Goal: Transaction & Acquisition: Purchase product/service

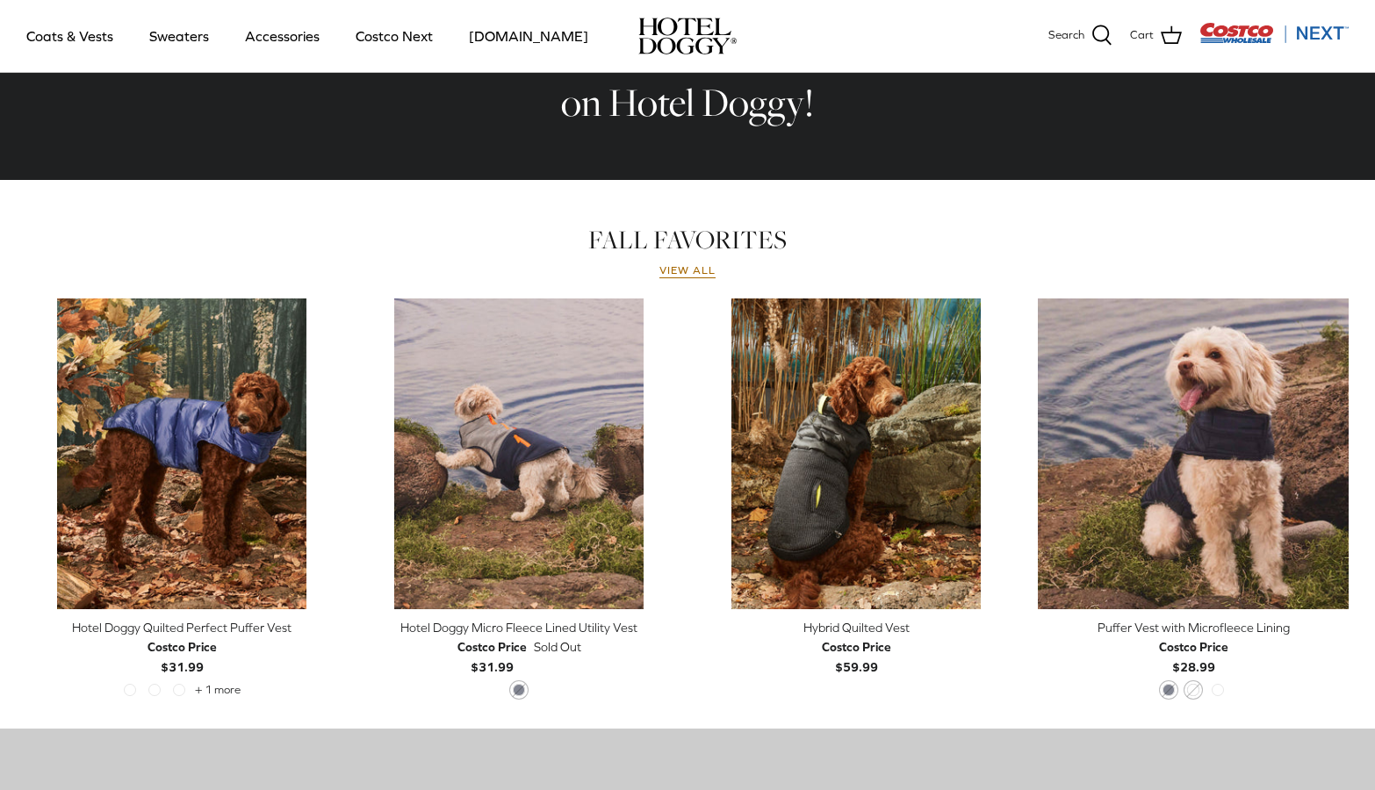
scroll to position [828, 0]
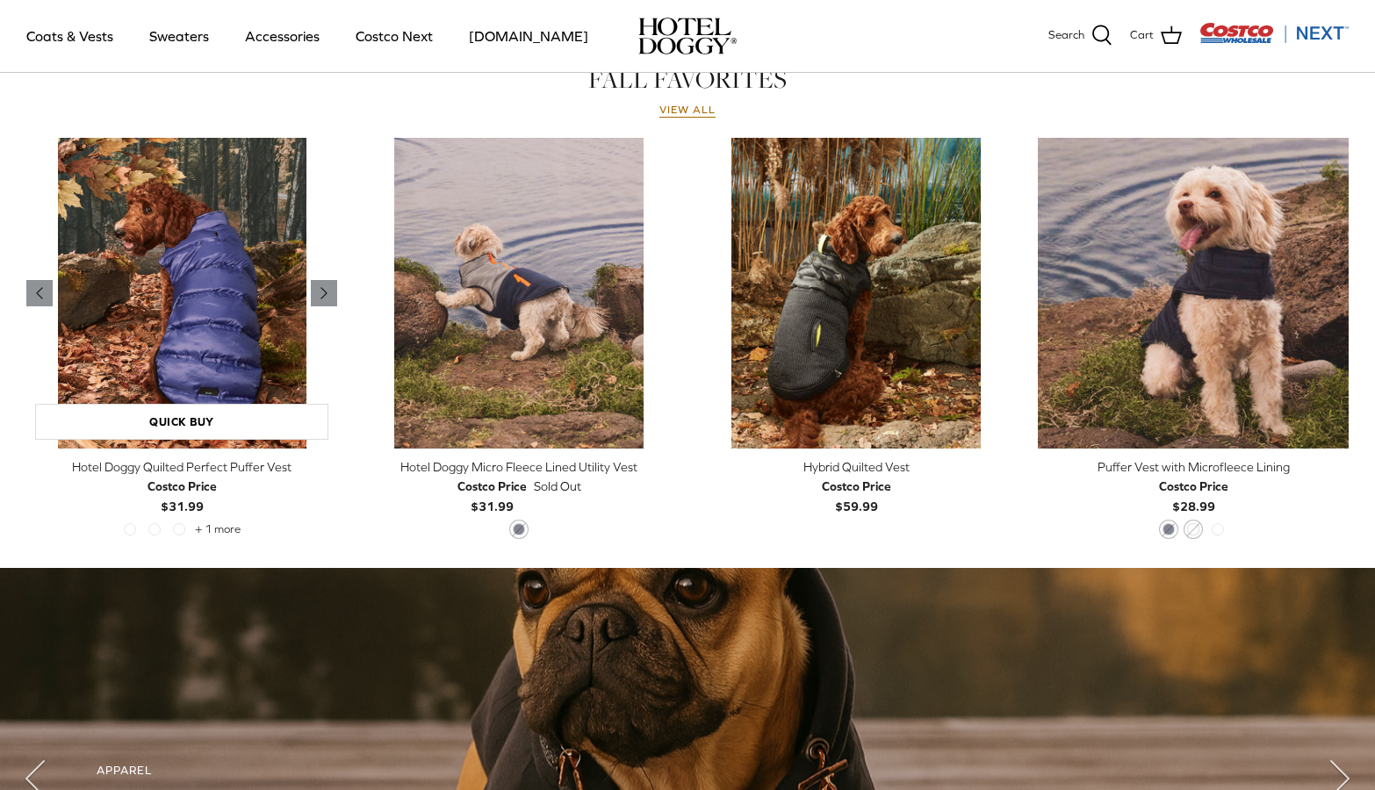
click at [184, 335] on img "Hotel Doggy Quilted Perfect Puffer Vest" at bounding box center [181, 293] width 311 height 311
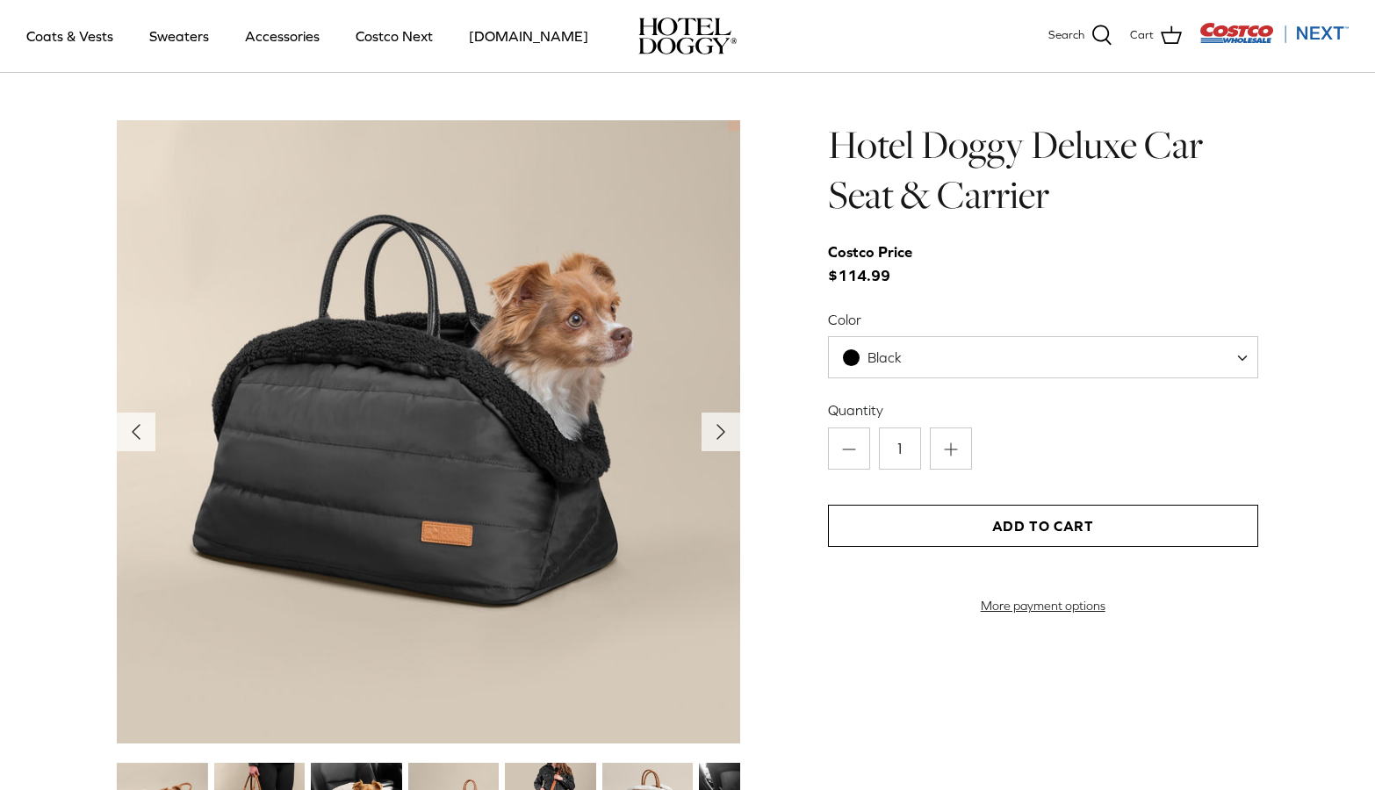
scroll to position [1766, 0]
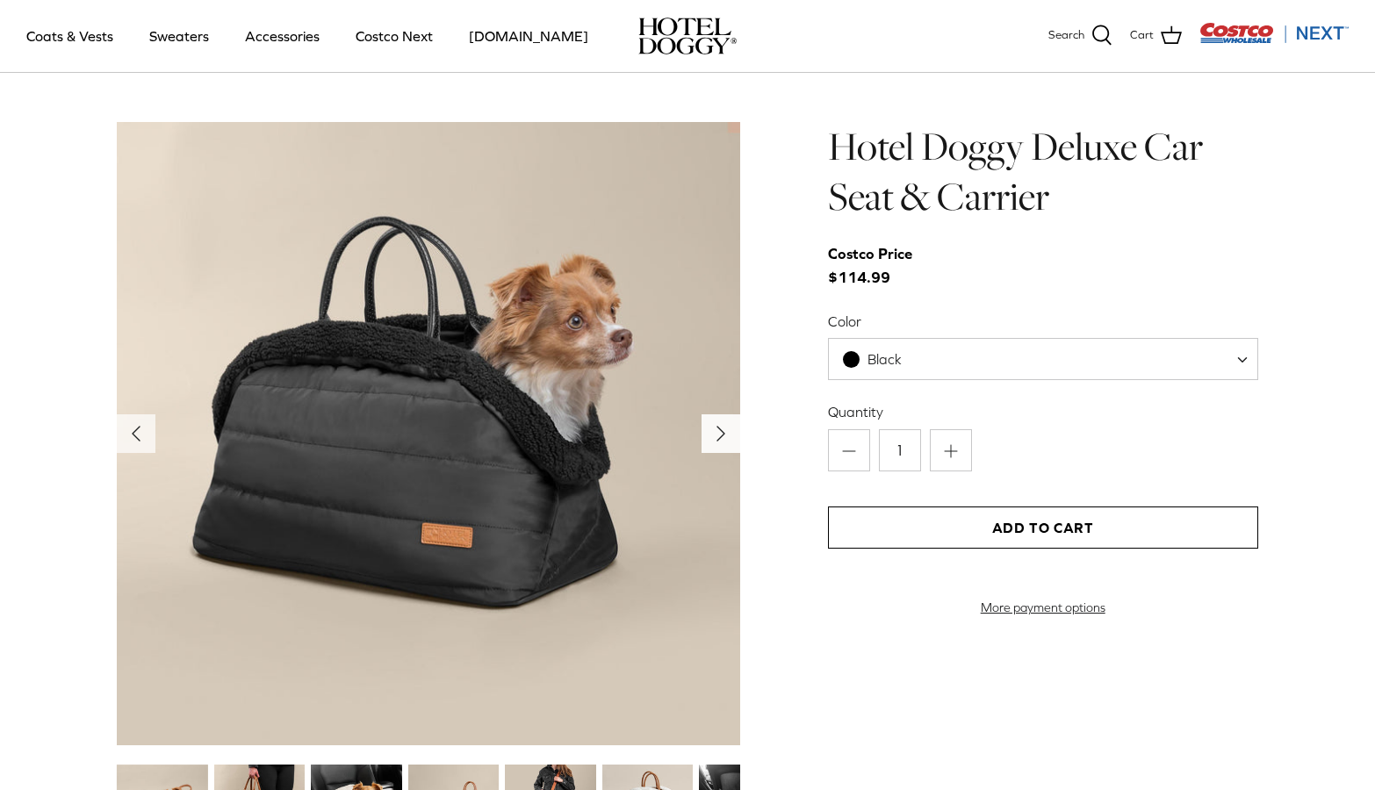
click at [720, 439] on polyline "Next" at bounding box center [720, 434] width 7 height 14
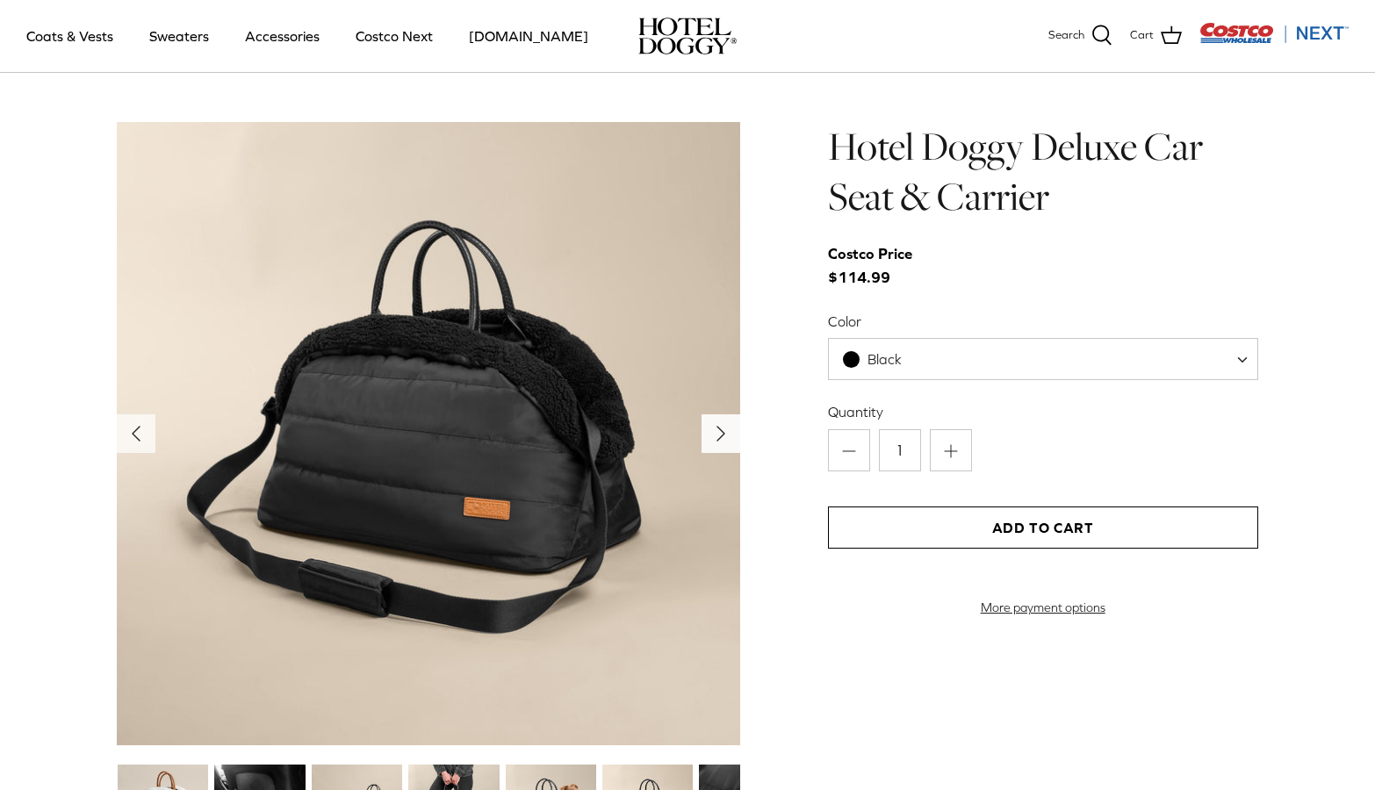
click at [719, 438] on polyline "Next" at bounding box center [720, 434] width 7 height 14
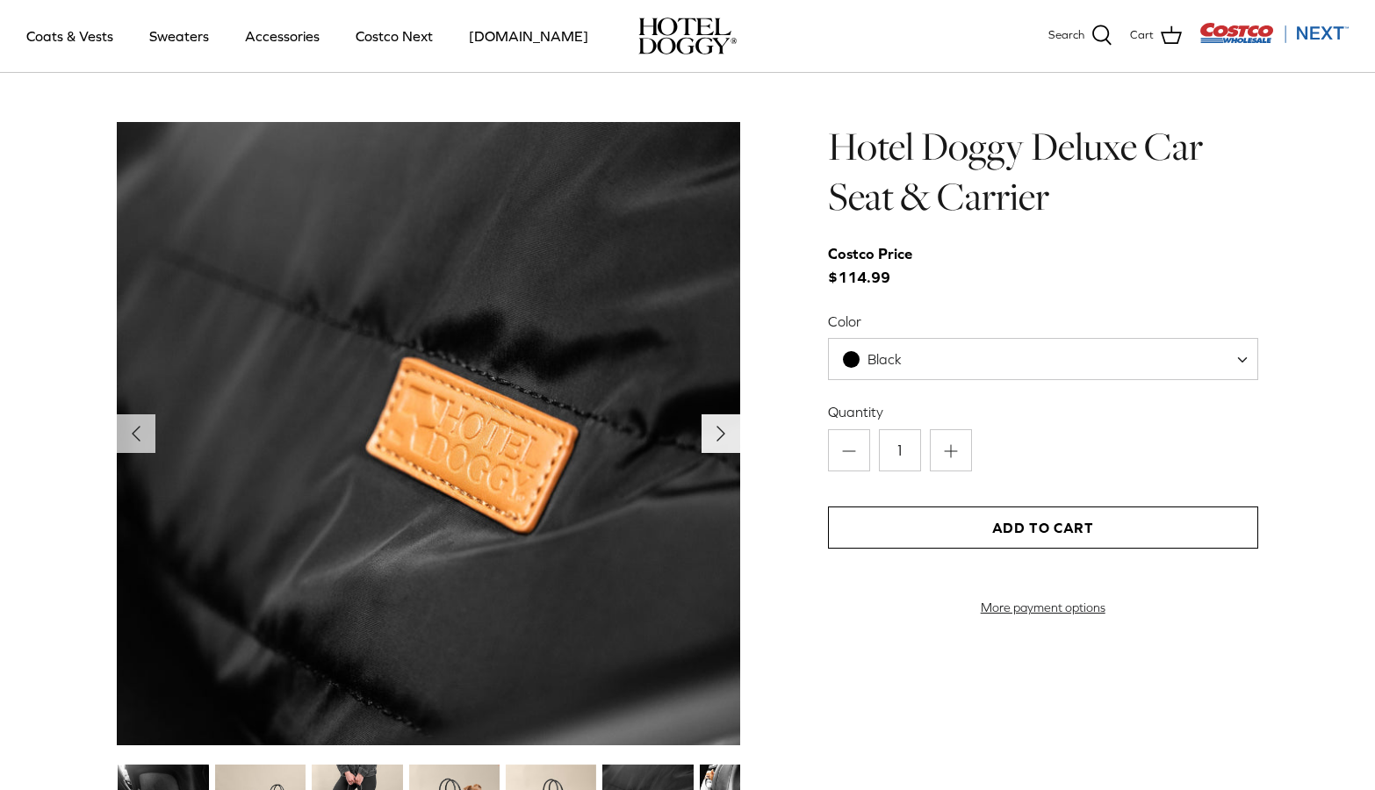
click at [719, 438] on polyline "Next" at bounding box center [720, 434] width 7 height 14
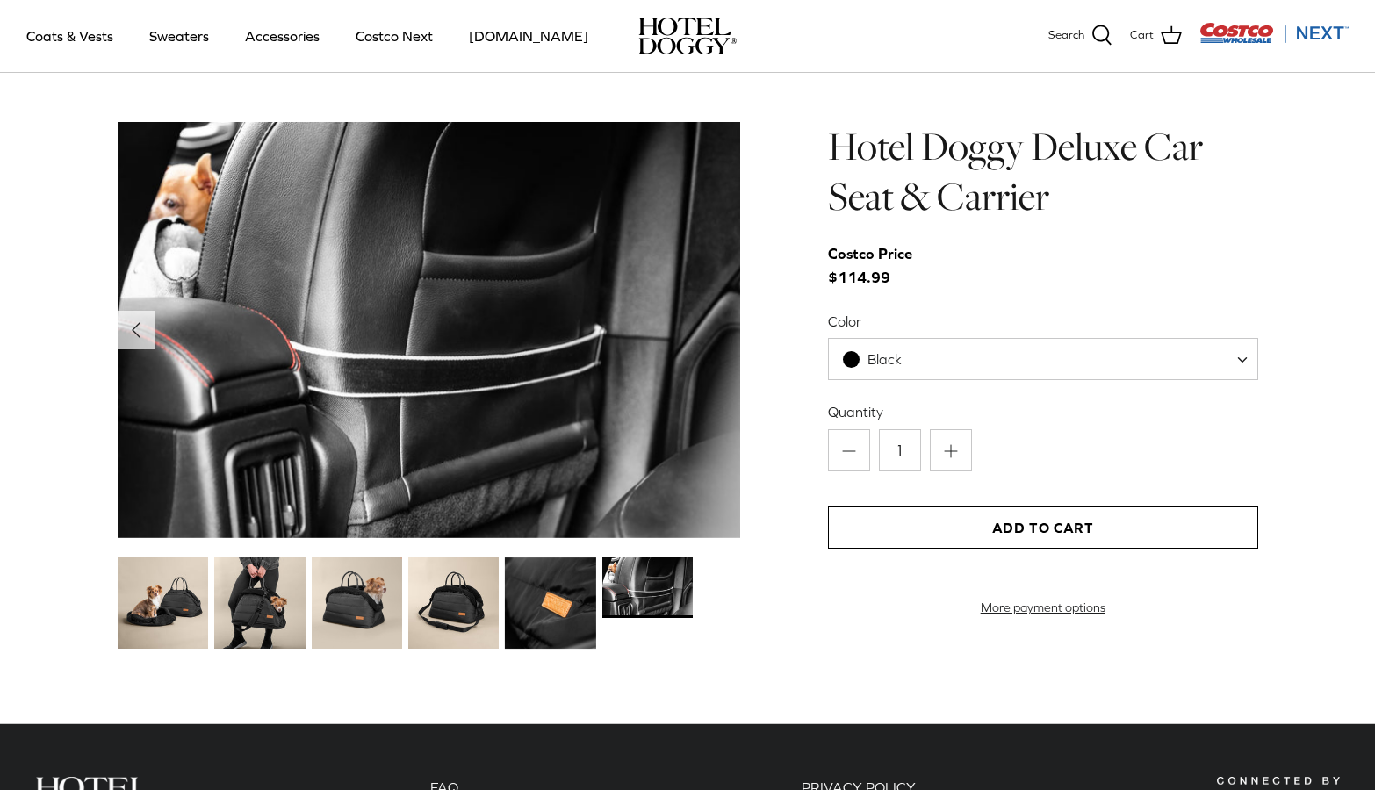
click at [717, 438] on img at bounding box center [428, 330] width 623 height 416
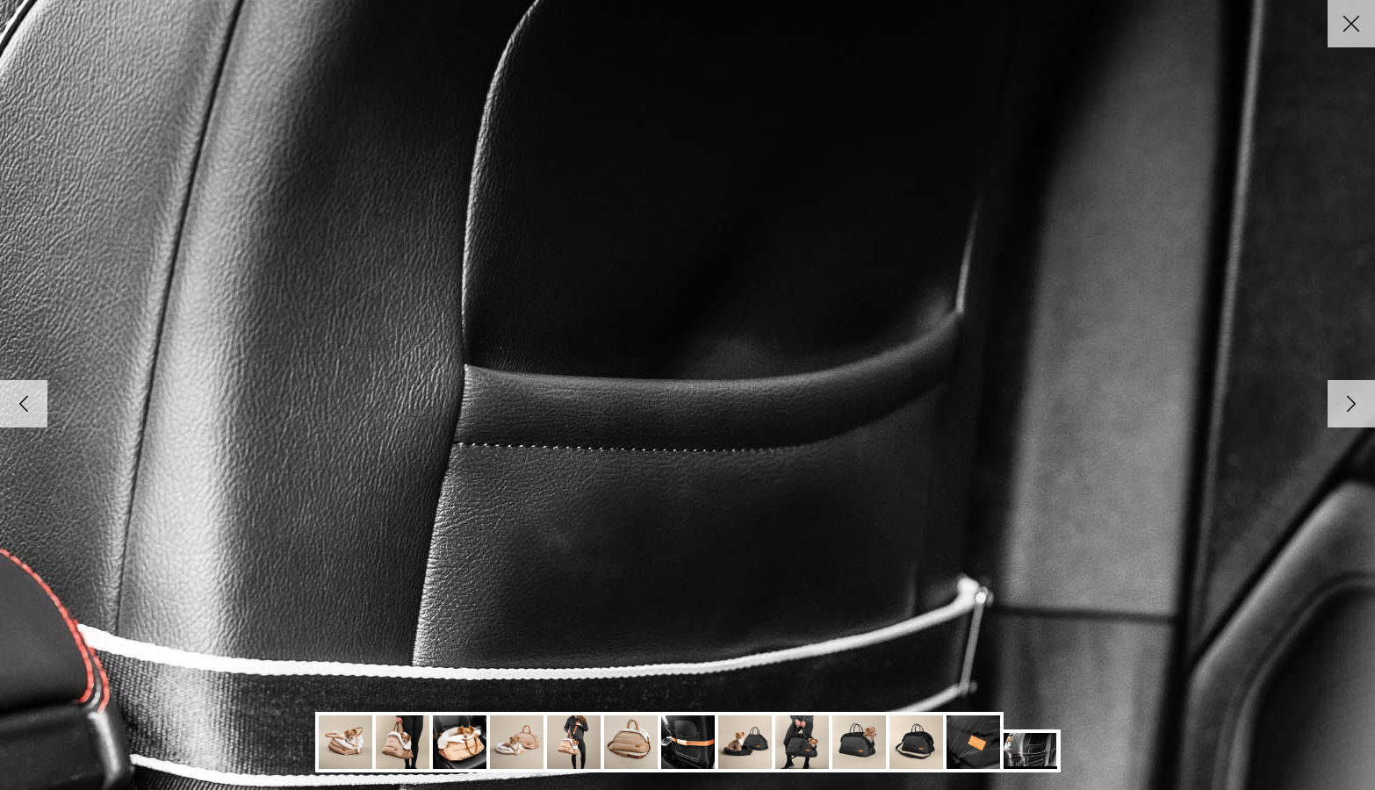
click at [1360, 15] on icon "Close" at bounding box center [1352, 24] width 30 height 30
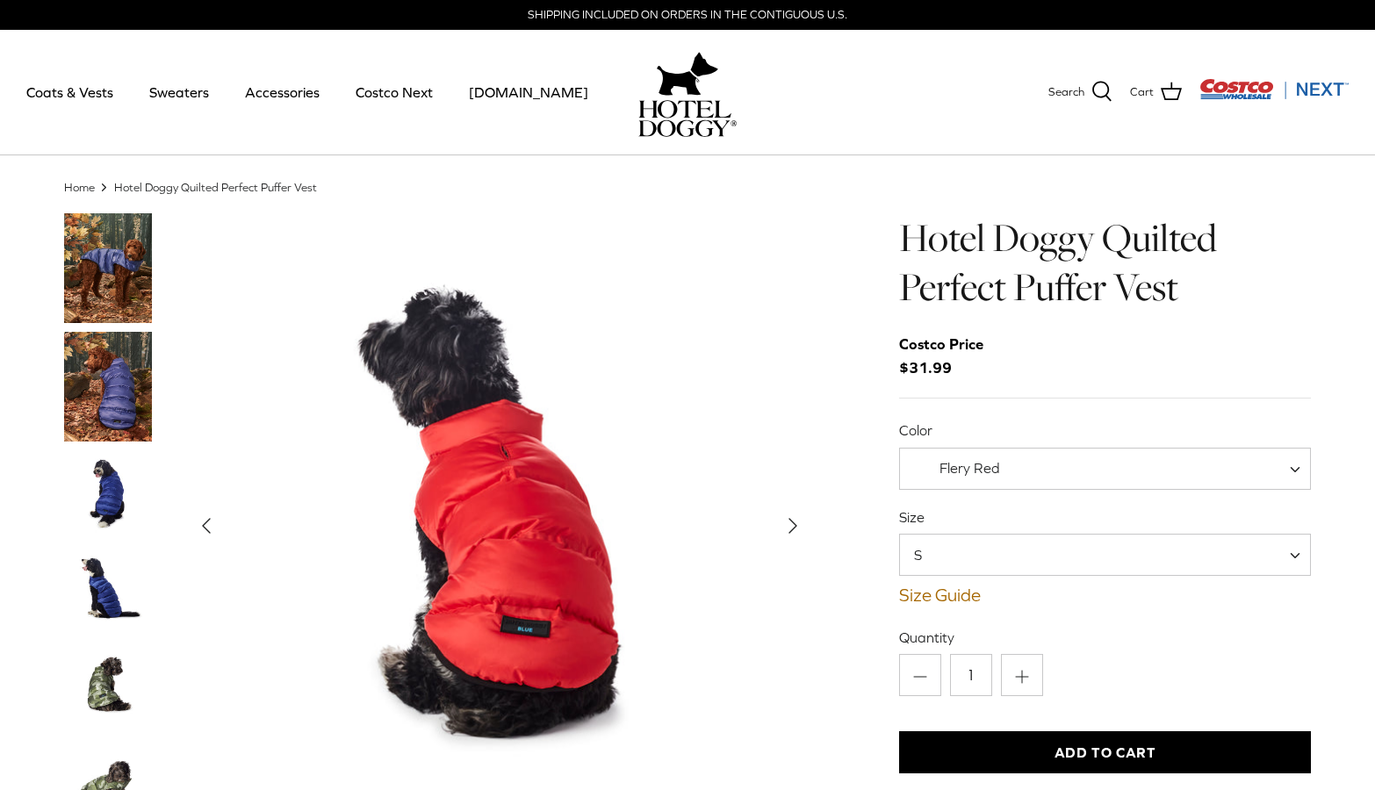
click at [1078, 469] on span "Flery Red" at bounding box center [1105, 469] width 412 height 42
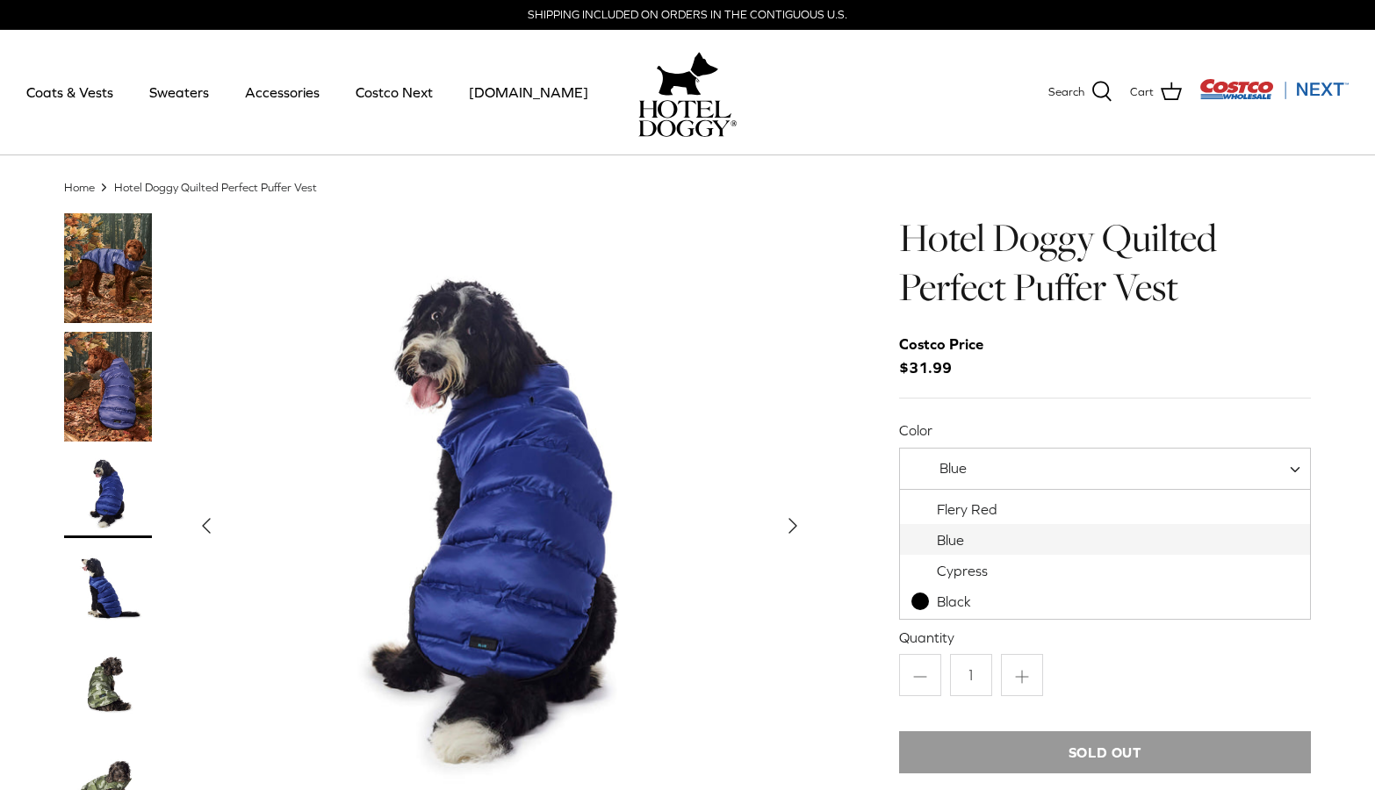
click at [1024, 466] on span "Blue" at bounding box center [1105, 469] width 412 height 42
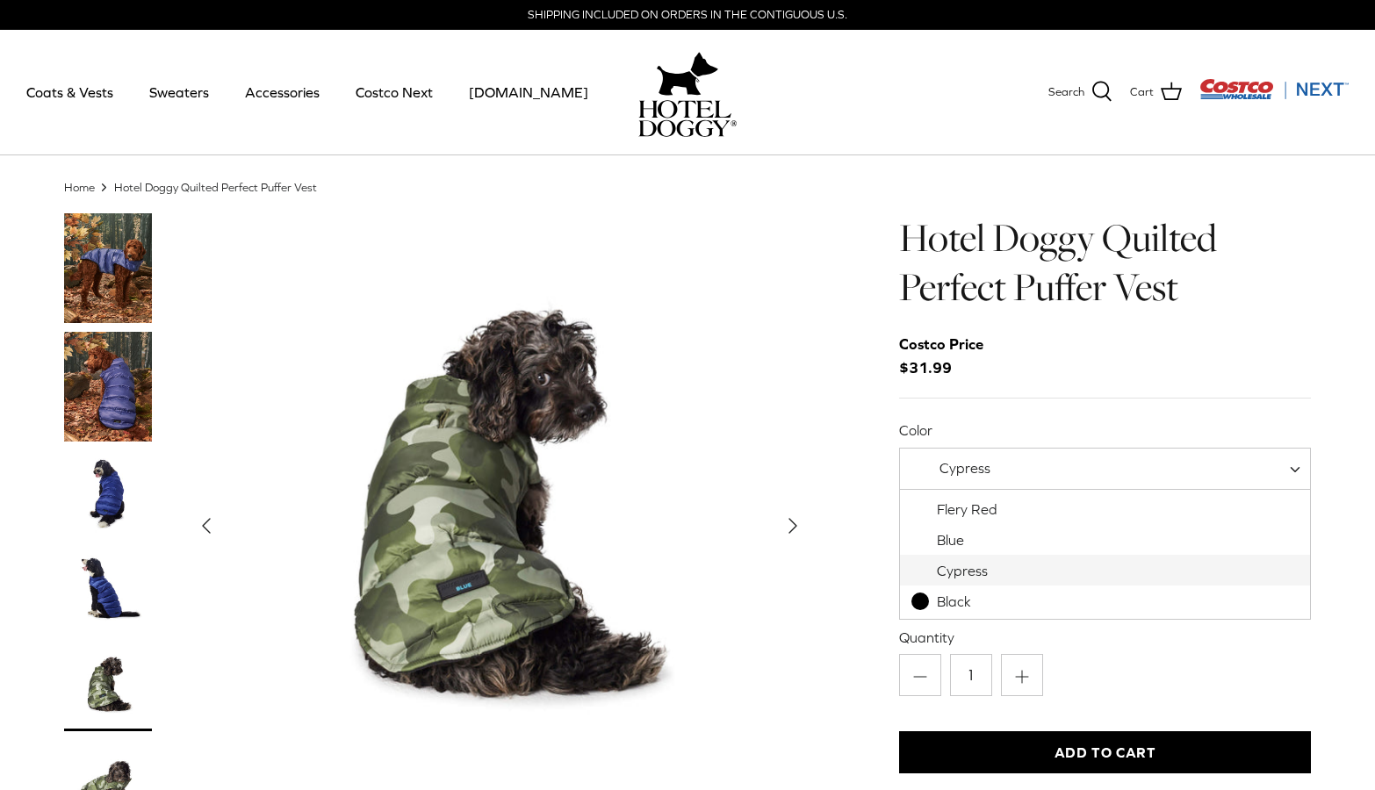
click at [1001, 467] on span "Cypress" at bounding box center [963, 468] width 126 height 18
select select "Flery Red"
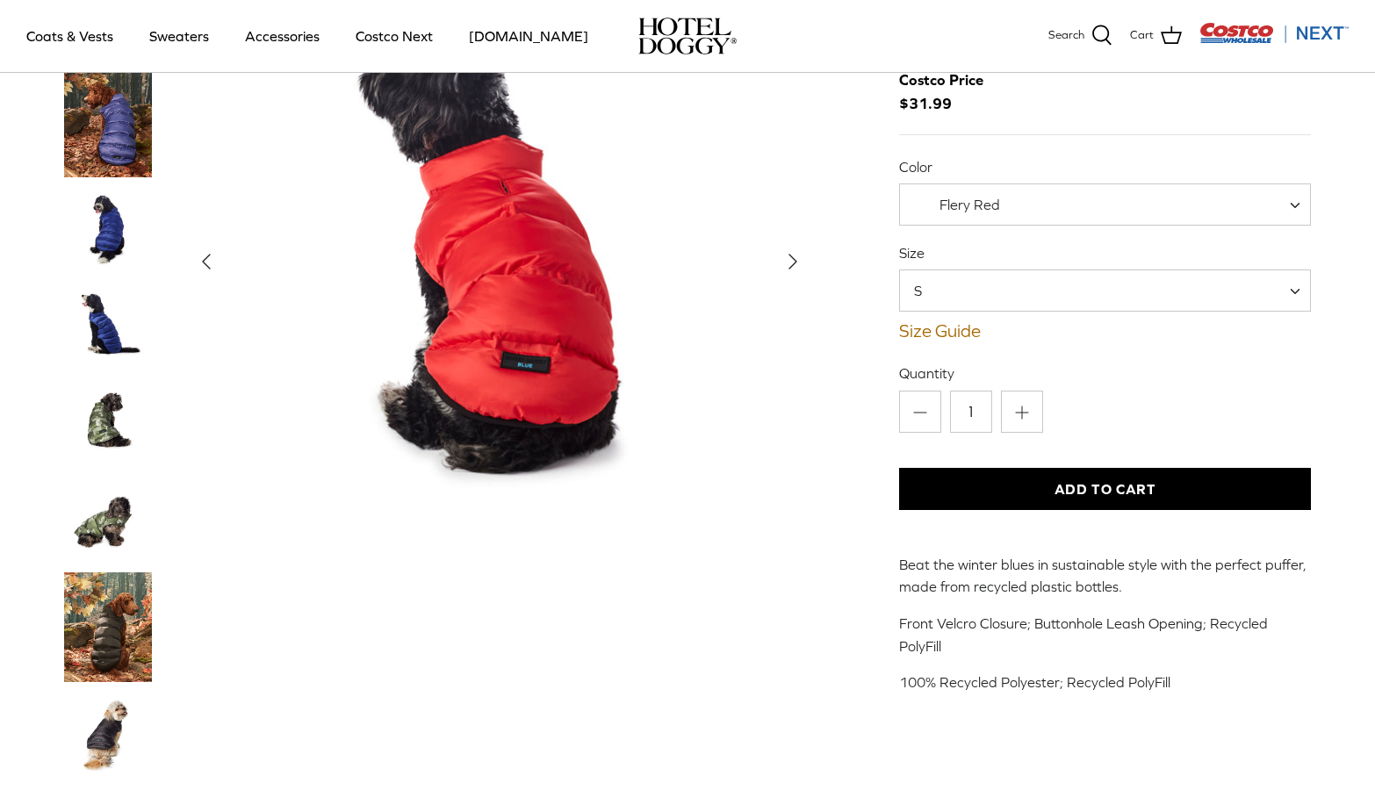
scroll to position [188, 0]
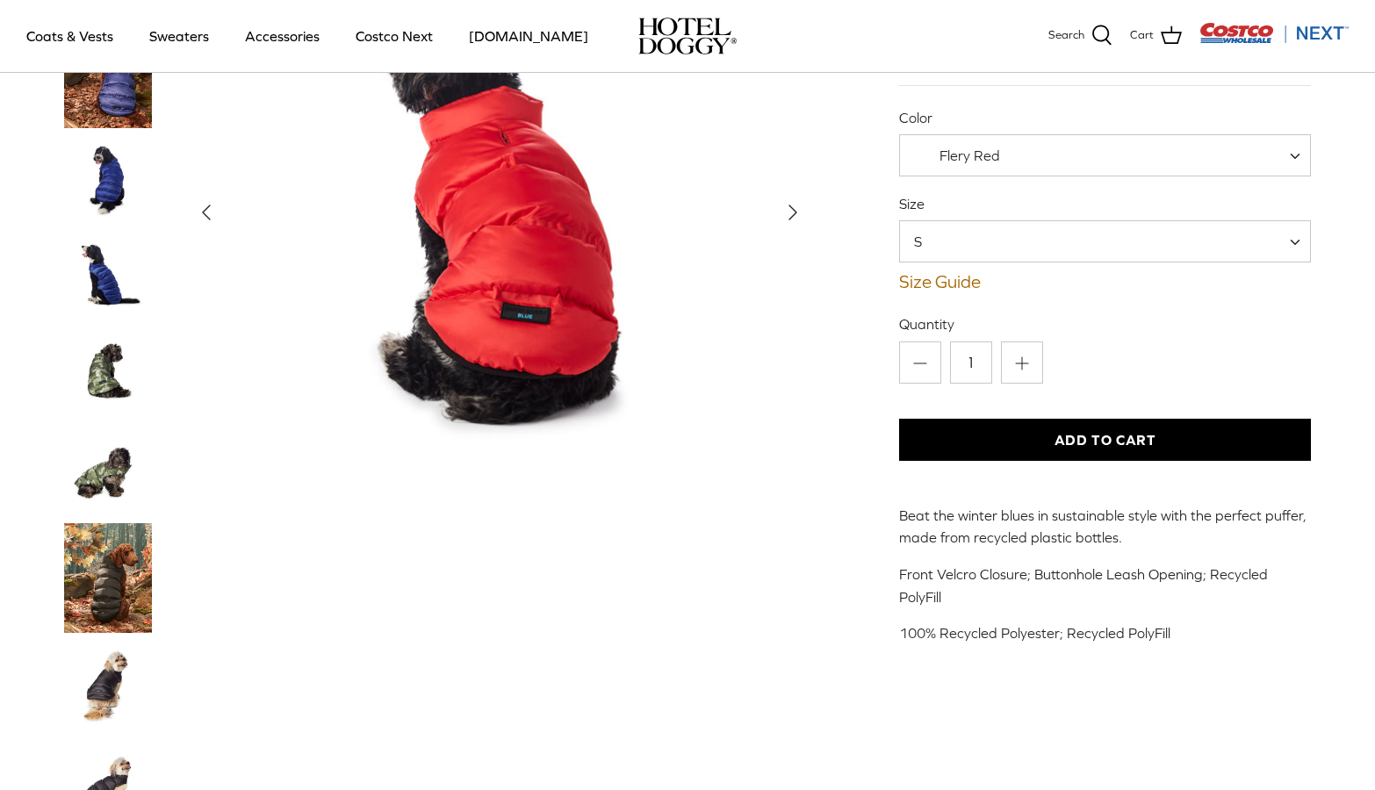
click at [1084, 449] on button "Add to Cart" at bounding box center [1105, 440] width 412 height 42
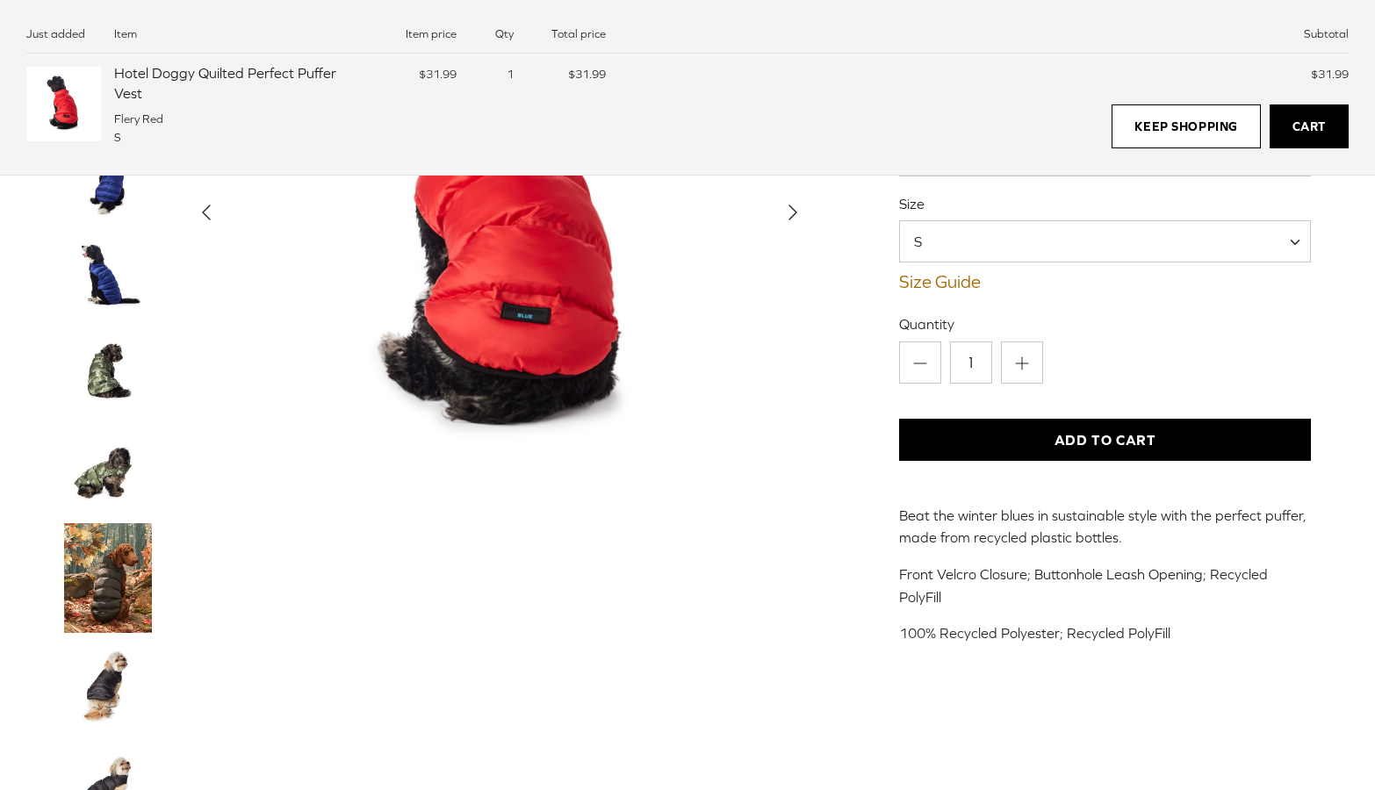
click at [749, 415] on img "Show Gallery" at bounding box center [499, 212] width 625 height 625
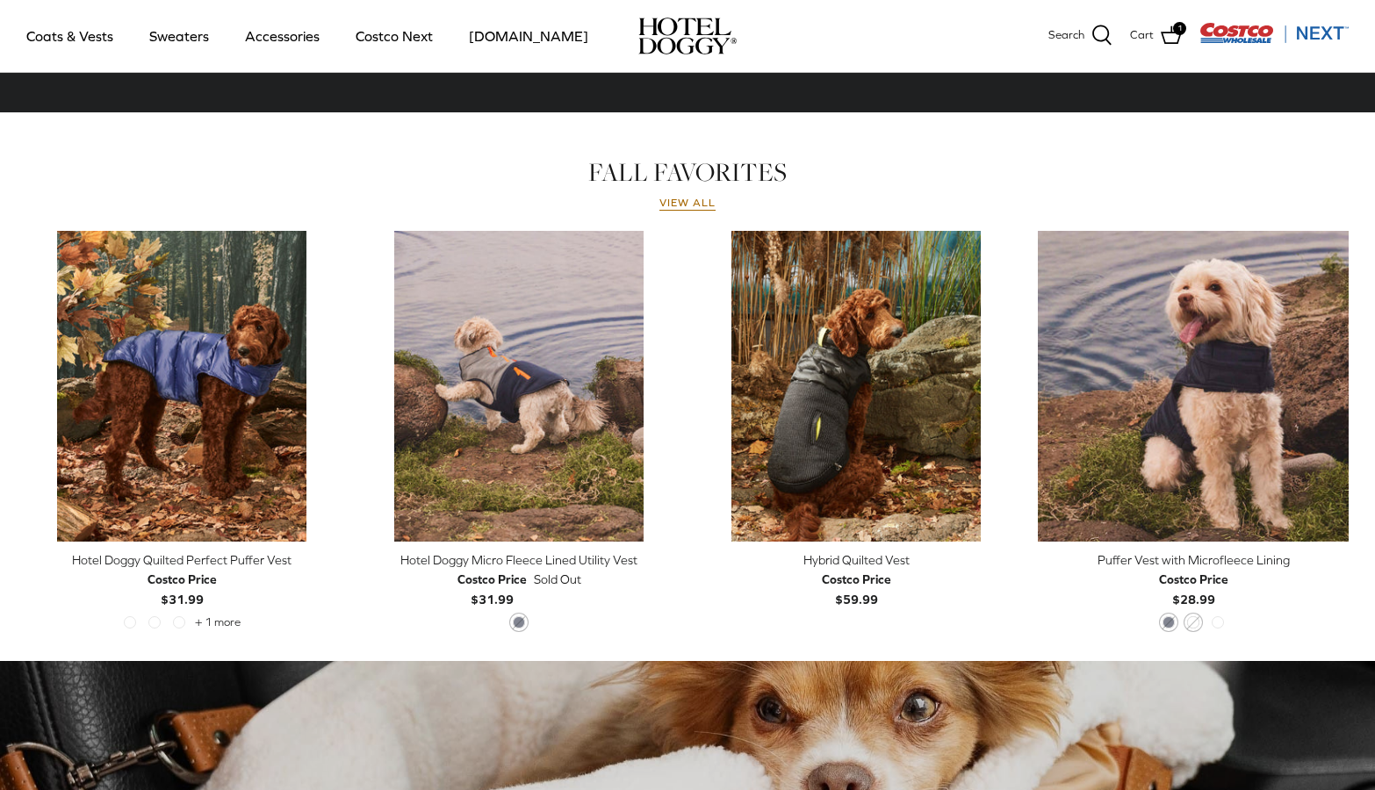
scroll to position [545, 0]
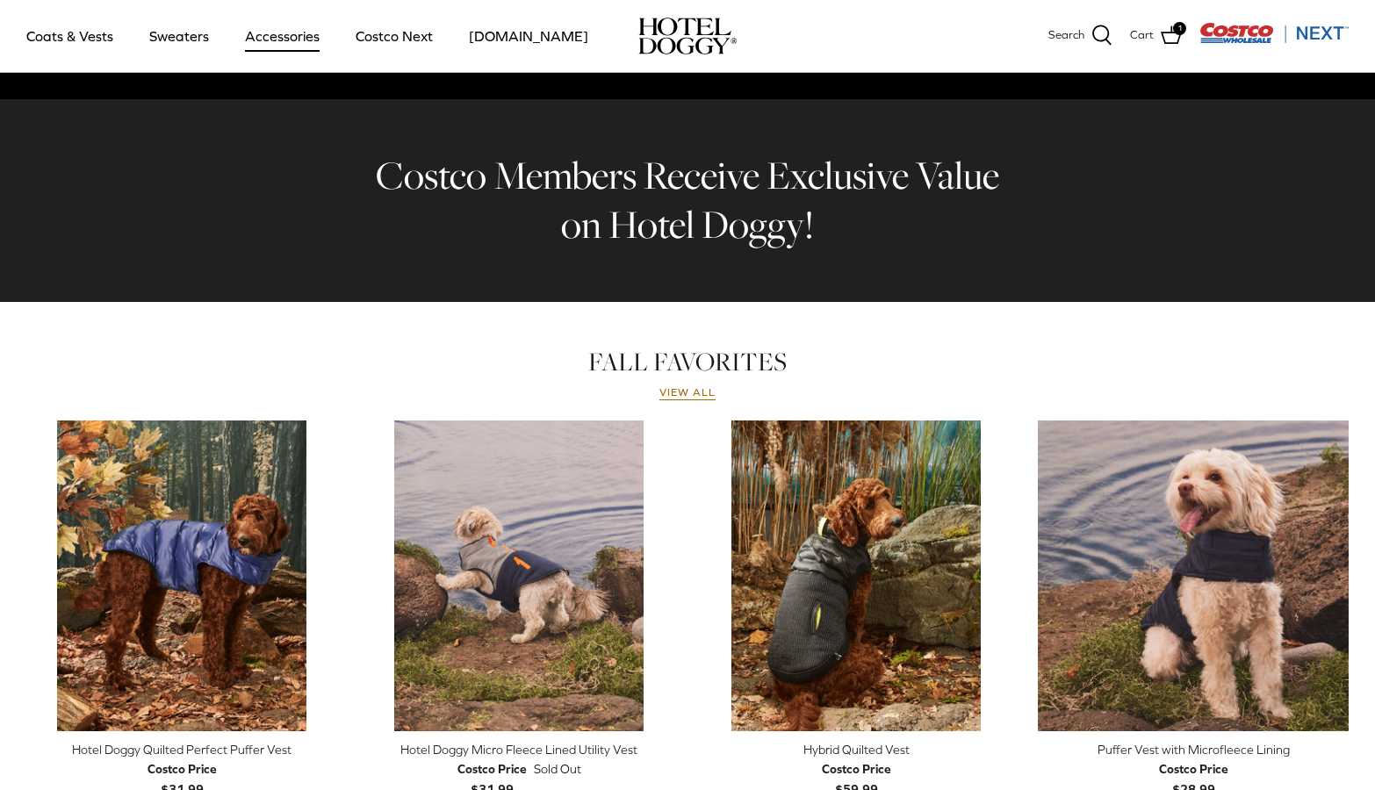
click at [252, 39] on link "Accessories" at bounding box center [282, 36] width 106 height 60
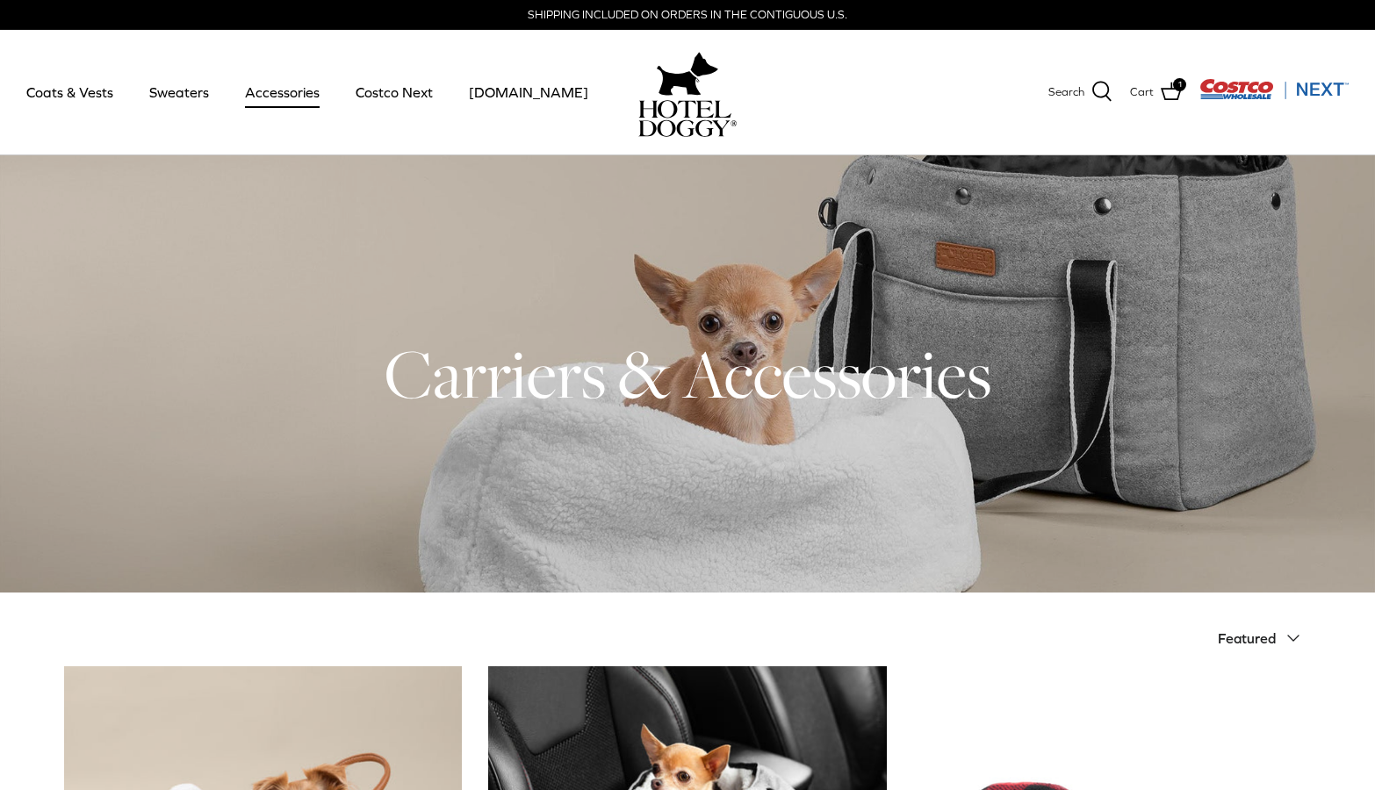
click at [1224, 92] on img "Costco Next" at bounding box center [1274, 89] width 149 height 22
